Goal: Transaction & Acquisition: Subscribe to service/newsletter

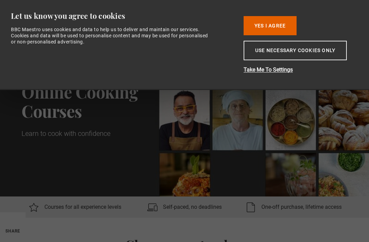
click at [271, 24] on button "Yes I Agree" at bounding box center [270, 25] width 53 height 19
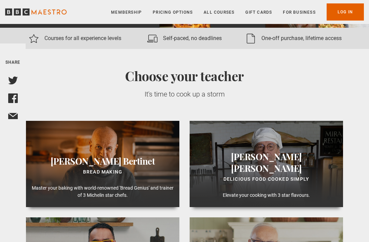
scroll to position [168, 0]
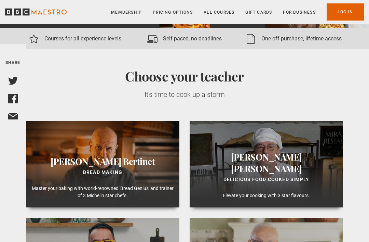
click at [295, 43] on p "One-off purchase, lifetime access" at bounding box center [302, 39] width 80 height 8
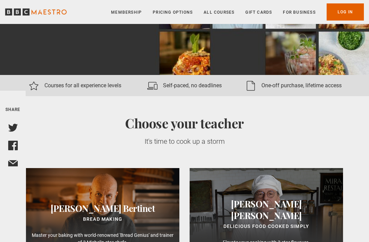
scroll to position [118, 0]
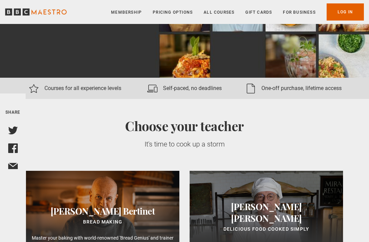
click at [300, 93] on p "One-off purchase, lifetime access" at bounding box center [302, 88] width 80 height 8
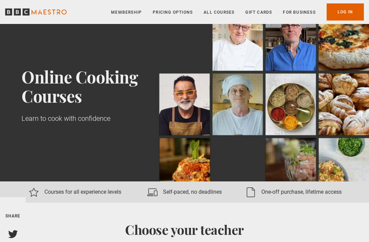
scroll to position [0, 0]
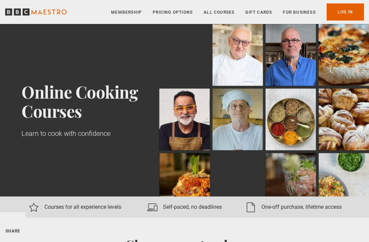
click at [250, 212] on icon at bounding box center [251, 207] width 10 height 10
click at [132, 177] on div "Online Cooking Courses Learn to cook with confidence" at bounding box center [96, 110] width 148 height 172
click at [136, 15] on link "Membership" at bounding box center [126, 12] width 31 height 7
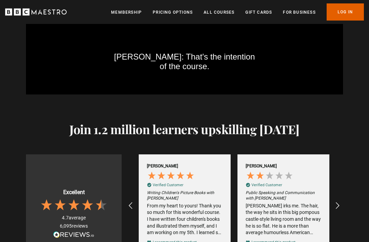
scroll to position [1051, 0]
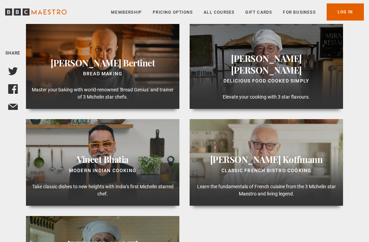
scroll to position [263, 0]
